Goal: Task Accomplishment & Management: Complete application form

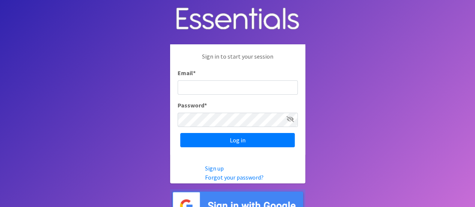
click at [213, 75] on div "Email *" at bounding box center [238, 81] width 120 height 26
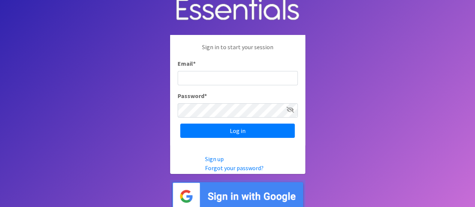
scroll to position [14, 0]
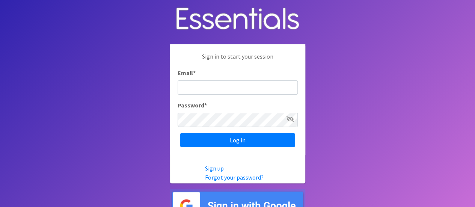
click at [197, 87] on input "Email *" at bounding box center [238, 87] width 120 height 14
type input "manna@themannacenter.org"
click at [180, 133] on input "Log in" at bounding box center [237, 140] width 114 height 14
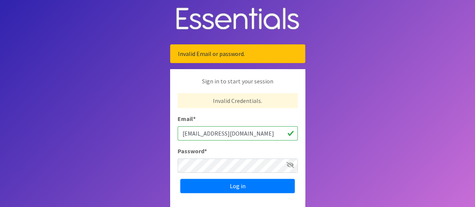
click at [263, 133] on input "[EMAIL_ADDRESS][DOMAIN_NAME]" at bounding box center [238, 133] width 120 height 14
drag, startPoint x: 262, startPoint y: 133, endPoint x: 142, endPoint y: 128, distance: 120.2
click at [143, 128] on body "Invalid Email or password. Sign in to start your session Invalid Credentials. E…" at bounding box center [237, 133] width 475 height 267
type input "[EMAIL_ADDRESS][DOMAIN_NAME]"
click at [229, 149] on div "Password *" at bounding box center [238, 159] width 120 height 26
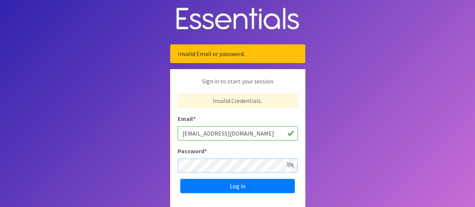
click at [180, 179] on input "Log in" at bounding box center [237, 186] width 114 height 14
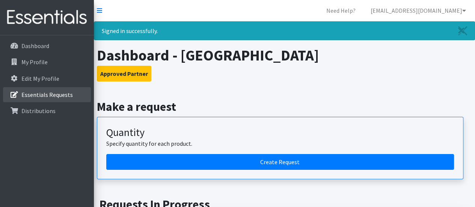
click at [63, 96] on p "Essentials Requests" at bounding box center [46, 95] width 51 height 8
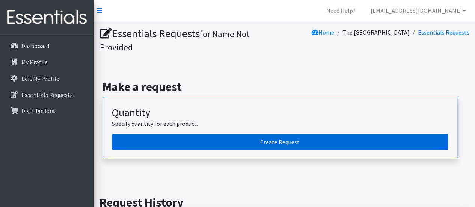
click at [263, 145] on link "Create Request" at bounding box center [280, 142] width 336 height 16
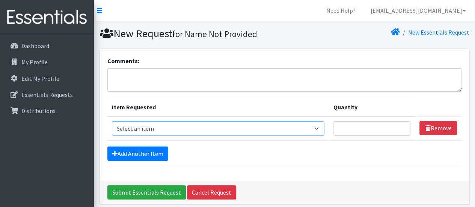
click at [141, 126] on select "Select an item Adult Briefs (Large/X-Large) Adult Briefs (Medium/Large) Adult B…" at bounding box center [218, 128] width 212 height 14
select select "4560"
click at [112, 121] on select "Select an item Adult Briefs (Large/X-Large) Adult Briefs (Medium/Large) Adult B…" at bounding box center [218, 128] width 212 height 14
click at [351, 127] on input "Quantity" at bounding box center [371, 128] width 77 height 14
type input "300"
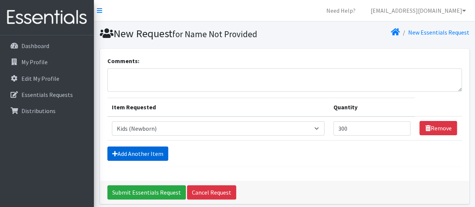
click at [141, 150] on link "Add Another Item" at bounding box center [137, 153] width 61 height 14
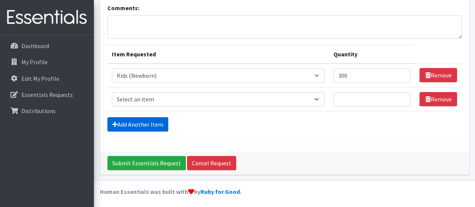
scroll to position [53, 0]
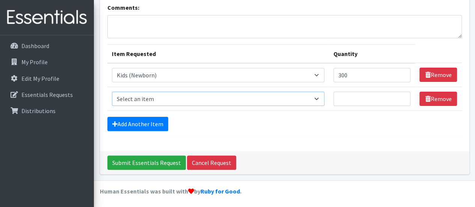
click at [318, 96] on select "Select an item Adult Briefs (Large/X-Large) Adult Briefs (Medium/Large) Adult B…" at bounding box center [218, 99] width 212 height 14
select select "4561"
click at [112, 92] on select "Select an item Adult Briefs (Large/X-Large) Adult Briefs (Medium/Large) Adult B…" at bounding box center [218, 99] width 212 height 14
click at [343, 96] on input "Quantity" at bounding box center [371, 99] width 77 height 14
type input "300"
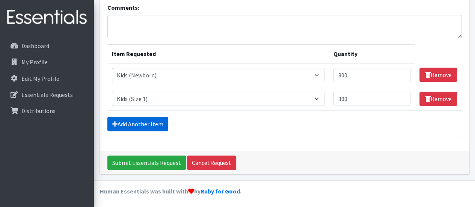
click at [149, 122] on link "Add Another Item" at bounding box center [137, 124] width 61 height 14
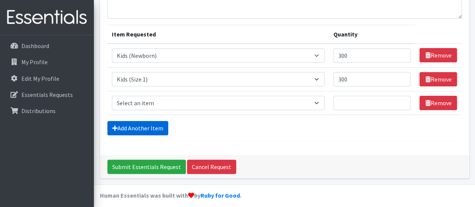
scroll to position [77, 0]
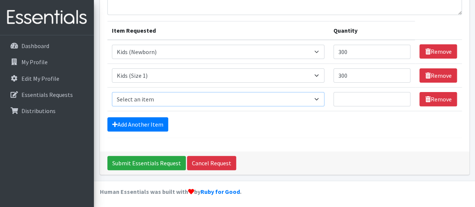
click at [319, 97] on select "Select an item Adult Briefs (Large/X-Large) Adult Briefs (Medium/Large) Adult B…" at bounding box center [218, 99] width 212 height 14
select select "4562"
click at [112, 92] on select "Select an item Adult Briefs (Large/X-Large) Adult Briefs (Medium/Large) Adult B…" at bounding box center [218, 99] width 212 height 14
click at [342, 94] on input "Quantity" at bounding box center [371, 99] width 77 height 14
type input "3"
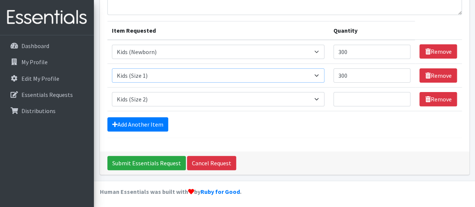
click at [319, 74] on select "Select an item Adult Briefs (Large/X-Large) Adult Briefs (Medium/Large) Adult B…" at bounding box center [218, 75] width 212 height 14
select select "4562"
click at [112, 68] on select "Select an item Adult Briefs (Large/X-Large) Adult Briefs (Medium/Large) Adult B…" at bounding box center [218, 75] width 212 height 14
click at [320, 99] on select "Select an item Adult Briefs (Large/X-Large) Adult Briefs (Medium/Large) Adult B…" at bounding box center [218, 99] width 212 height 14
select select "4567"
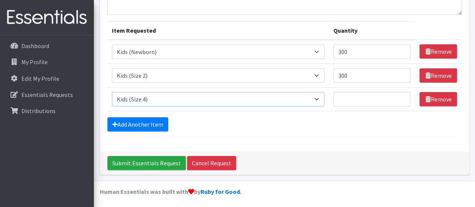
click at [112, 92] on select "Select an item Adult Briefs (Large/X-Large) Adult Briefs (Medium/Large) Adult B…" at bounding box center [218, 99] width 212 height 14
click at [348, 97] on input "Quantity" at bounding box center [371, 99] width 77 height 14
type input "300"
click at [142, 124] on link "Add Another Item" at bounding box center [137, 124] width 61 height 14
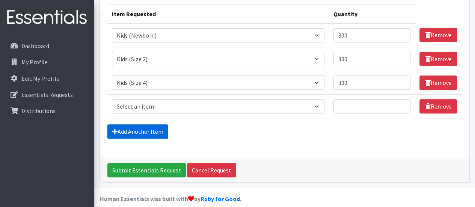
scroll to position [100, 0]
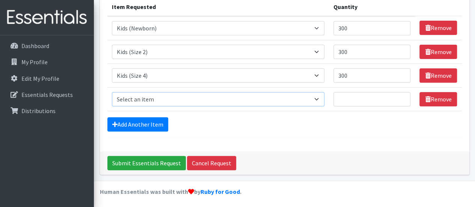
click at [319, 98] on select "Select an item Adult Briefs (Large/X-Large) Adult Briefs (Medium/Large) Adult B…" at bounding box center [218, 99] width 212 height 14
select select "4568"
click at [112, 92] on select "Select an item Adult Briefs (Large/X-Large) Adult Briefs (Medium/Large) Adult B…" at bounding box center [218, 99] width 212 height 14
drag, startPoint x: 376, startPoint y: 74, endPoint x: 336, endPoint y: 74, distance: 40.2
click at [336, 74] on td "Quantity 300" at bounding box center [372, 75] width 86 height 24
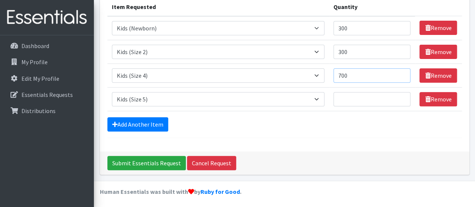
type input "700"
click at [345, 99] on input "Quantity" at bounding box center [371, 99] width 77 height 14
type input "750"
click at [152, 121] on link "Add Another Item" at bounding box center [137, 124] width 61 height 14
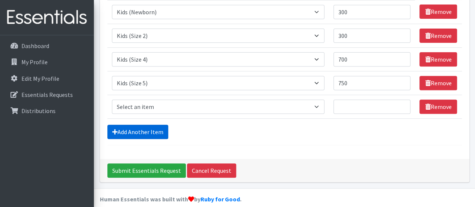
scroll to position [124, 0]
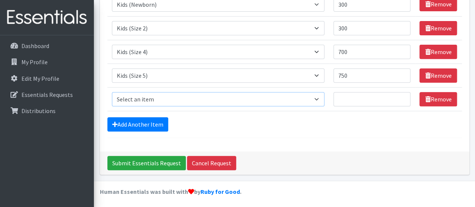
click at [319, 98] on select "Select an item Adult Briefs (Large/X-Large) Adult Briefs (Medium/Large) Adult B…" at bounding box center [218, 99] width 212 height 14
select select "4572"
click at [112, 92] on select "Select an item Adult Briefs (Large/X-Large) Adult Briefs (Medium/Large) Adult B…" at bounding box center [218, 99] width 212 height 14
click at [357, 98] on input "Quantity" at bounding box center [371, 99] width 77 height 14
type input "750"
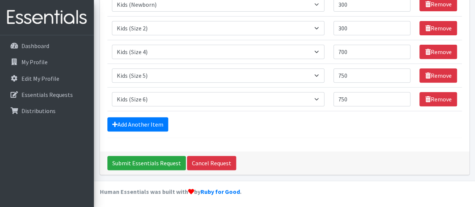
click at [358, 112] on form "Comments: Item Requested Quantity Item Requested Select an item Adult Briefs (L…" at bounding box center [284, 34] width 354 height 205
click at [156, 127] on link "Add Another Item" at bounding box center [137, 124] width 61 height 14
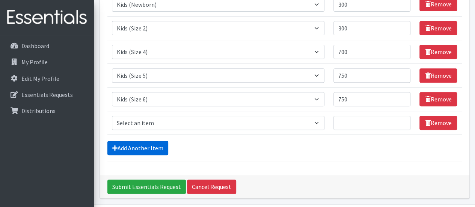
scroll to position [147, 0]
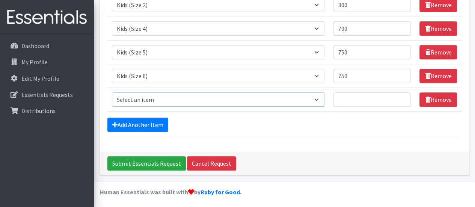
click at [319, 99] on select "Select an item Adult Briefs (Large/X-Large) Adult Briefs (Medium/Large) Adult B…" at bounding box center [218, 99] width 212 height 14
select select "13208"
click at [112, 92] on select "Select an item Adult Briefs (Large/X-Large) Adult Briefs (Medium/Large) Adult B…" at bounding box center [218, 99] width 212 height 14
click at [342, 95] on input "Quantity" at bounding box center [371, 99] width 77 height 14
type input "500"
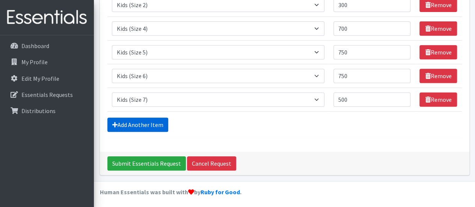
click at [119, 123] on link "Add Another Item" at bounding box center [137, 124] width 61 height 14
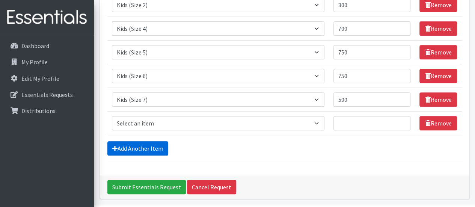
scroll to position [171, 0]
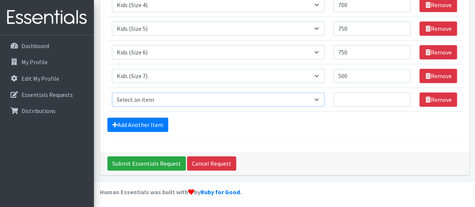
click at [319, 97] on select "Select an item Adult Briefs (Large/X-Large) Adult Briefs (Medium/Large) Adult B…" at bounding box center [218, 99] width 212 height 14
select select "4576"
click at [112, 92] on select "Select an item Adult Briefs (Large/X-Large) Adult Briefs (Medium/Large) Adult B…" at bounding box center [218, 99] width 212 height 14
click at [339, 96] on input "Quantity" at bounding box center [371, 99] width 77 height 14
type input "350"
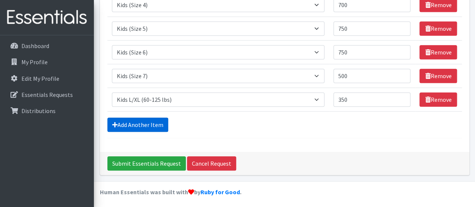
click at [148, 122] on link "Add Another Item" at bounding box center [137, 124] width 61 height 14
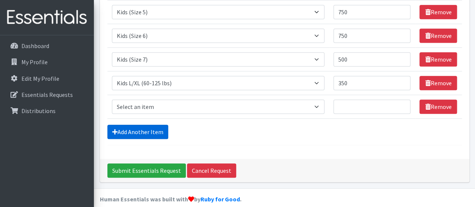
scroll to position [194, 0]
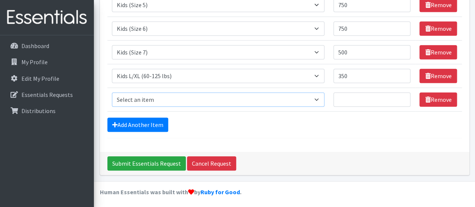
click at [318, 96] on select "Select an item Adult Briefs (Large/X-Large) Adult Briefs (Medium/Large) Adult B…" at bounding box center [218, 99] width 212 height 14
select select "4573"
click at [112, 92] on select "Select an item Adult Briefs (Large/X-Large) Adult Briefs (Medium/Large) Adult B…" at bounding box center [218, 99] width 212 height 14
click at [351, 95] on input "Quantity" at bounding box center [371, 99] width 77 height 14
type input "600"
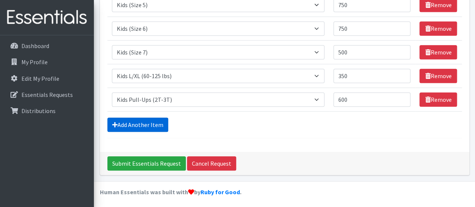
click at [134, 123] on link "Add Another Item" at bounding box center [137, 124] width 61 height 14
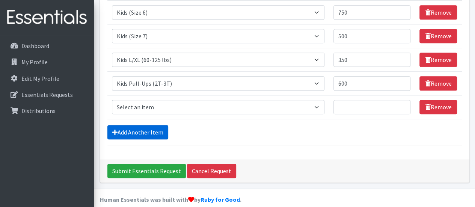
scroll to position [218, 0]
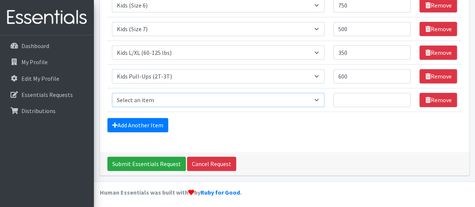
click at [321, 99] on select "Select an item Adult Briefs (Large/X-Large) Adult Briefs (Medium/Large) Adult B…" at bounding box center [218, 100] width 212 height 14
select select "4574"
click at [112, 93] on select "Select an item Adult Briefs (Large/X-Large) Adult Briefs (Medium/Large) Adult B…" at bounding box center [218, 100] width 212 height 14
click at [343, 93] on input "Quantity" at bounding box center [371, 100] width 77 height 14
type input "650"
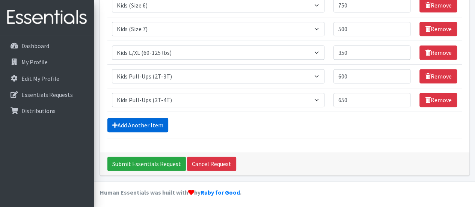
click at [153, 125] on link "Add Another Item" at bounding box center [137, 125] width 61 height 14
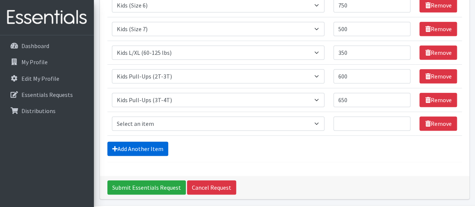
scroll to position [241, 0]
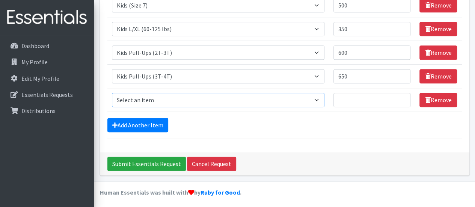
click at [319, 98] on select "Select an item Adult Briefs (Large/X-Large) Adult Briefs (Medium/Large) Adult B…" at bounding box center [218, 100] width 212 height 14
select select "4558"
click at [112, 93] on select "Select an item Adult Briefs (Large/X-Large) Adult Briefs (Medium/Large) Adult B…" at bounding box center [218, 100] width 212 height 14
click at [343, 98] on input "Quantity" at bounding box center [371, 100] width 77 height 14
type input "100"
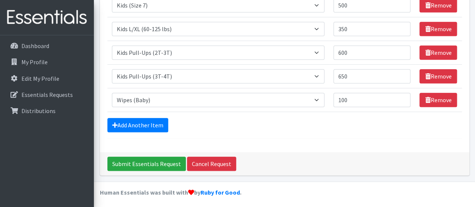
click at [300, 159] on div "Submit Essentials Request Cancel Request" at bounding box center [284, 163] width 369 height 23
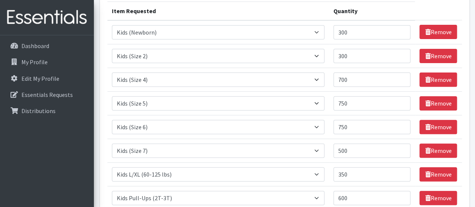
scroll to position [113, 0]
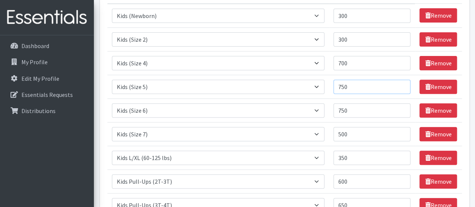
drag, startPoint x: 359, startPoint y: 86, endPoint x: 330, endPoint y: 85, distance: 28.9
click at [330, 85] on tr "Item Requested Select an item Adult Briefs (Large/X-Large) Adult Briefs (Medium…" at bounding box center [284, 87] width 354 height 24
type input "950"
click at [381, 106] on input "750" at bounding box center [371, 110] width 77 height 14
drag, startPoint x: 373, startPoint y: 107, endPoint x: 336, endPoint y: 108, distance: 37.2
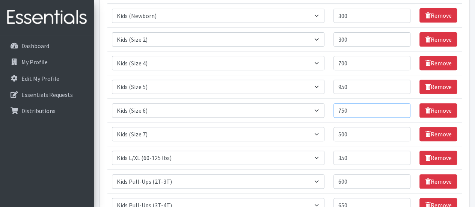
click at [336, 108] on td "Quantity 750" at bounding box center [372, 110] width 86 height 24
type input "900"
click at [365, 123] on td "Quantity 500" at bounding box center [372, 134] width 86 height 24
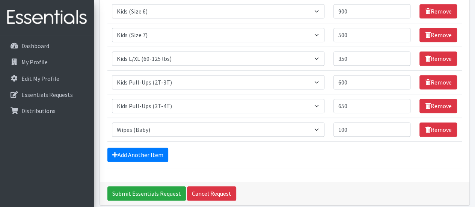
scroll to position [241, 0]
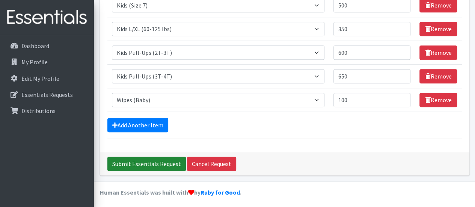
click at [135, 159] on input "Submit Essentials Request" at bounding box center [146, 164] width 78 height 14
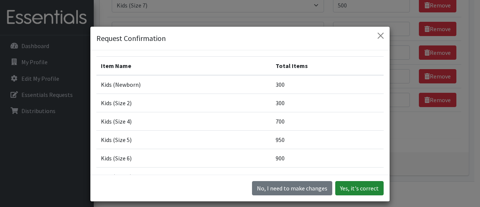
click at [368, 190] on button "Yes, it's correct" at bounding box center [360, 188] width 48 height 14
